Goal: Complete application form: Complete application form

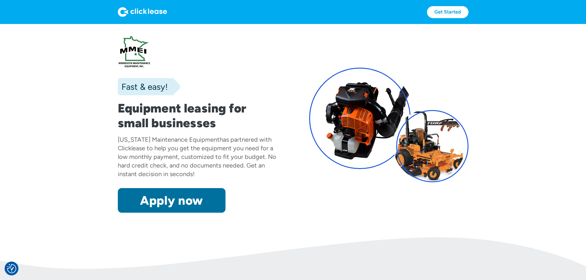
click at [139, 213] on link "Apply now" at bounding box center [172, 200] width 108 height 25
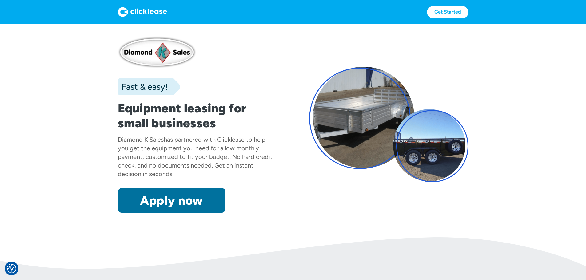
click at [123, 213] on link "Apply now" at bounding box center [172, 200] width 108 height 25
